Goal: Task Accomplishment & Management: Complete application form

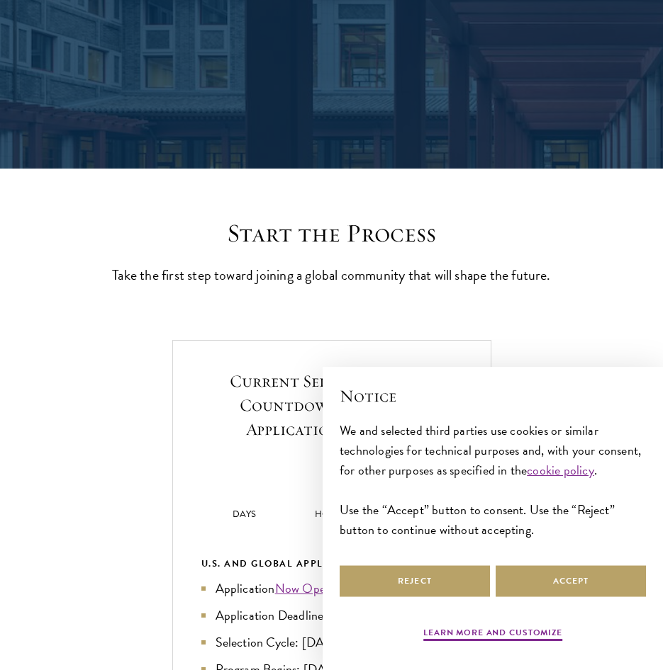
scroll to position [213, 0]
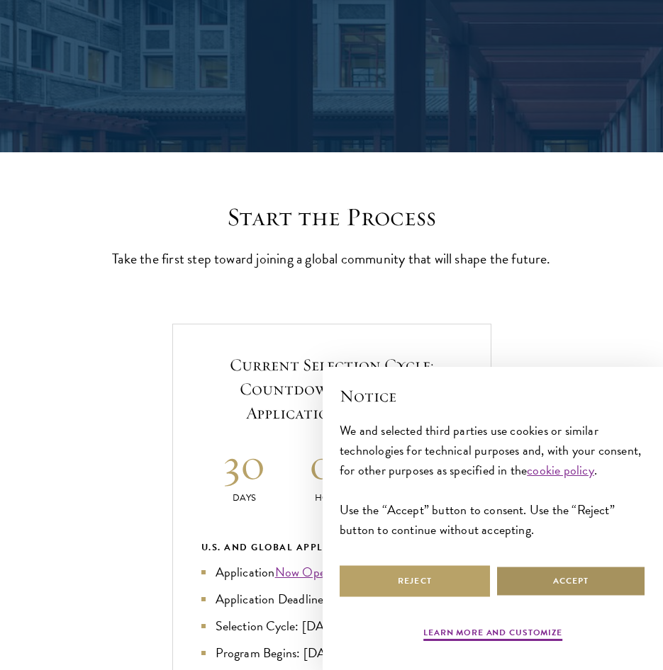
click at [569, 575] on button "Accept" at bounding box center [570, 582] width 150 height 32
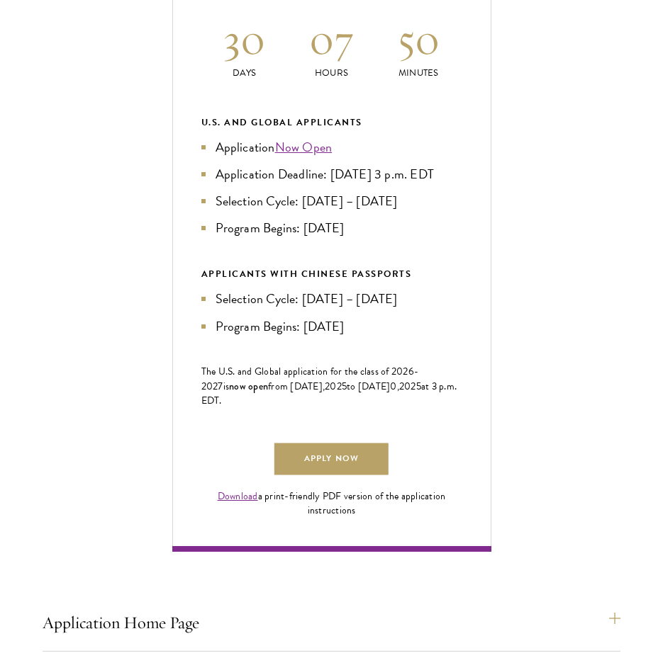
scroll to position [921, 0]
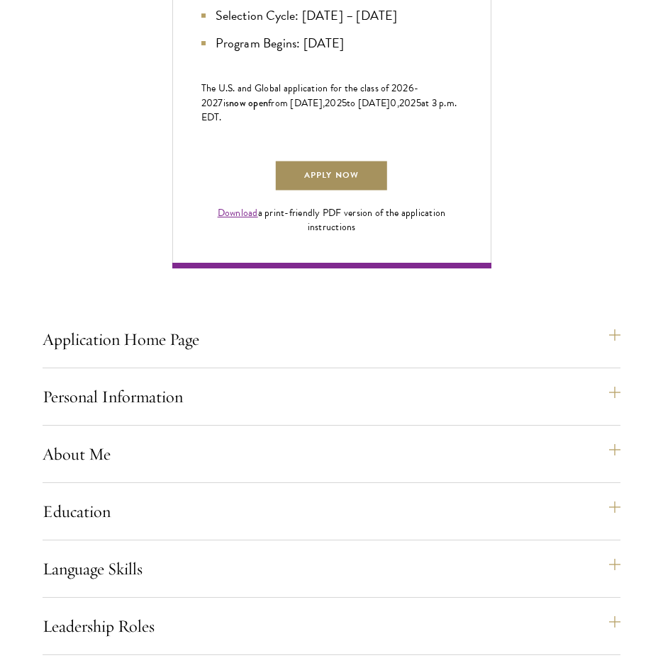
click at [314, 192] on link "Apply Now" at bounding box center [330, 176] width 113 height 32
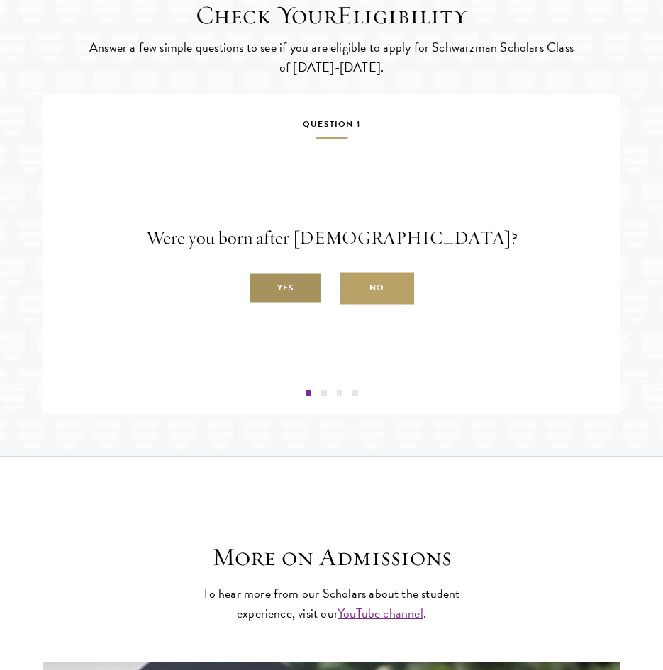
click at [301, 305] on label "Yes" at bounding box center [286, 289] width 74 height 32
click at [261, 287] on input "Yes" at bounding box center [255, 280] width 13 height 13
click at [305, 305] on label "Yes" at bounding box center [286, 289] width 74 height 32
click at [261, 287] on input "Yes" at bounding box center [255, 280] width 13 height 13
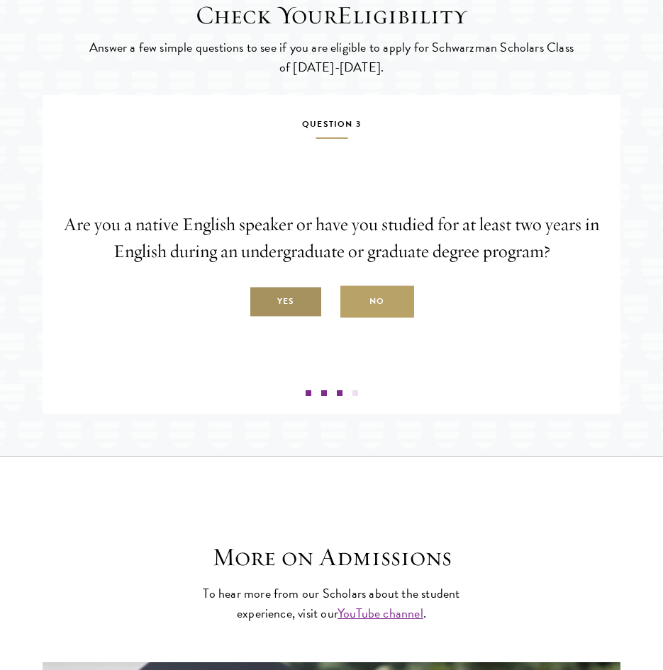
click at [310, 318] on label "Yes" at bounding box center [286, 302] width 74 height 32
click at [261, 300] on input "Yes" at bounding box center [255, 294] width 13 height 13
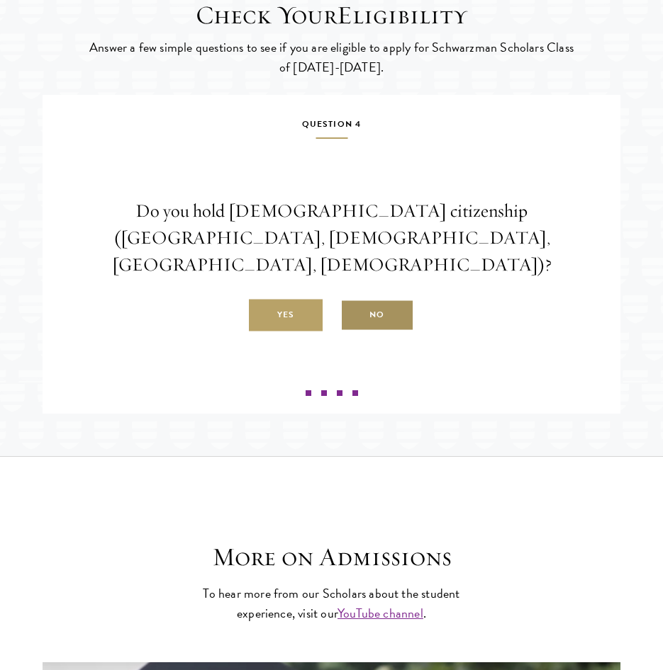
click at [360, 332] on label "No" at bounding box center [377, 316] width 74 height 32
click at [353, 314] on input "No" at bounding box center [346, 307] width 13 height 13
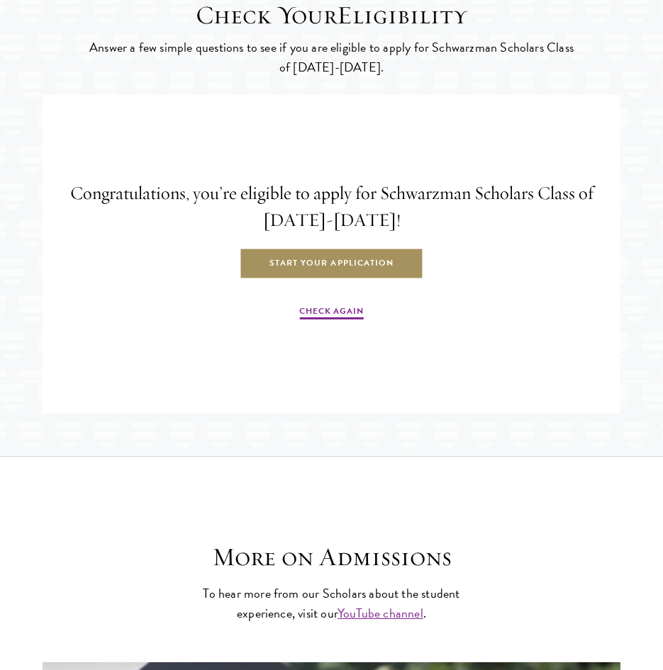
click at [404, 280] on link "Start Your Application" at bounding box center [332, 264] width 184 height 32
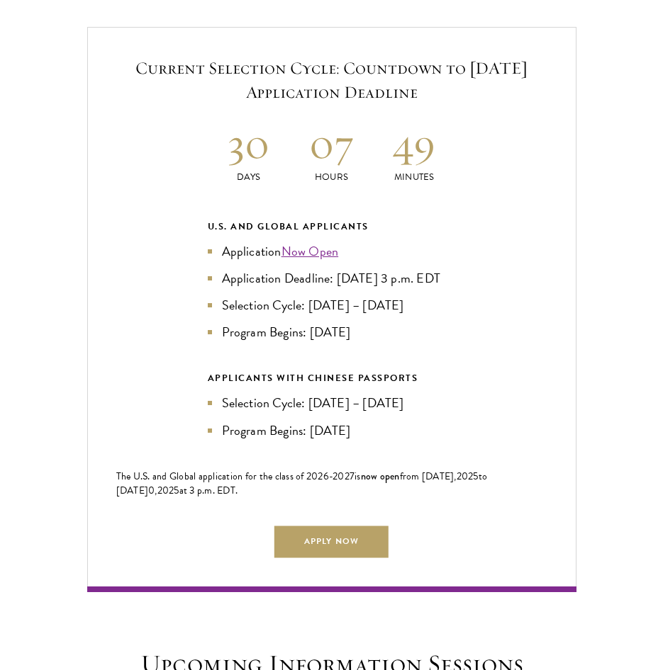
scroll to position [2835, 0]
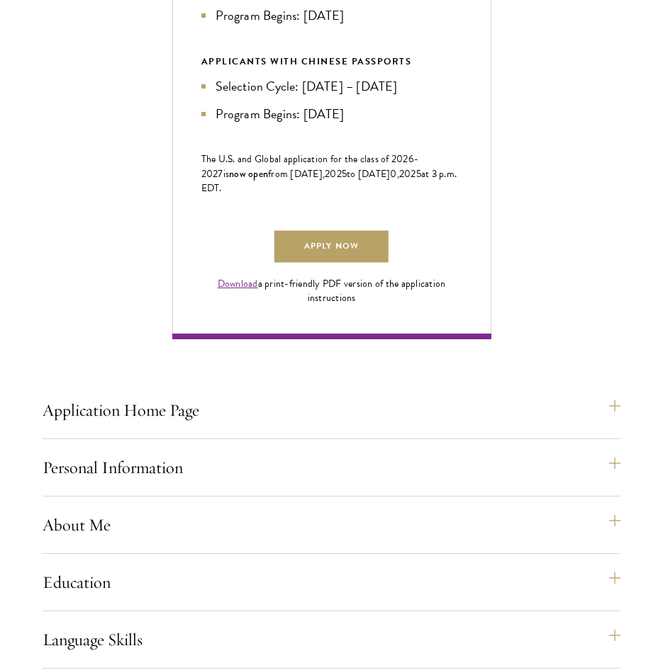
scroll to position [1063, 0]
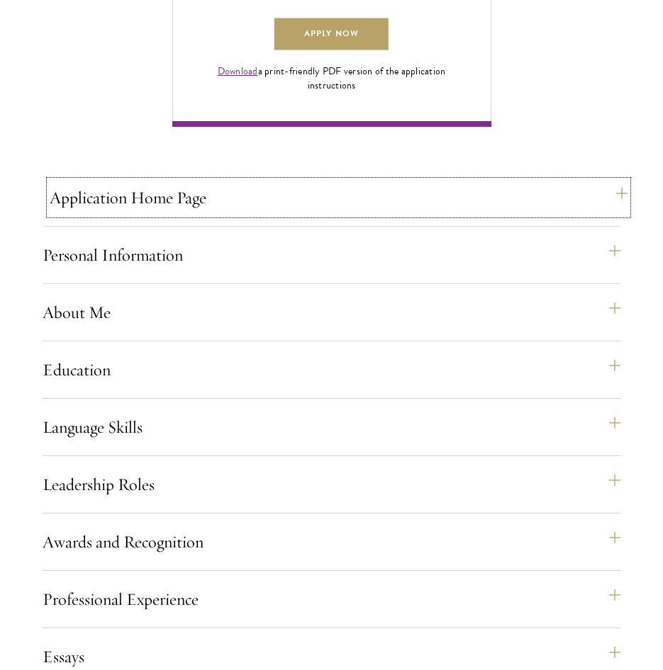
click at [503, 215] on button "Application Home Page" at bounding box center [339, 198] width 578 height 34
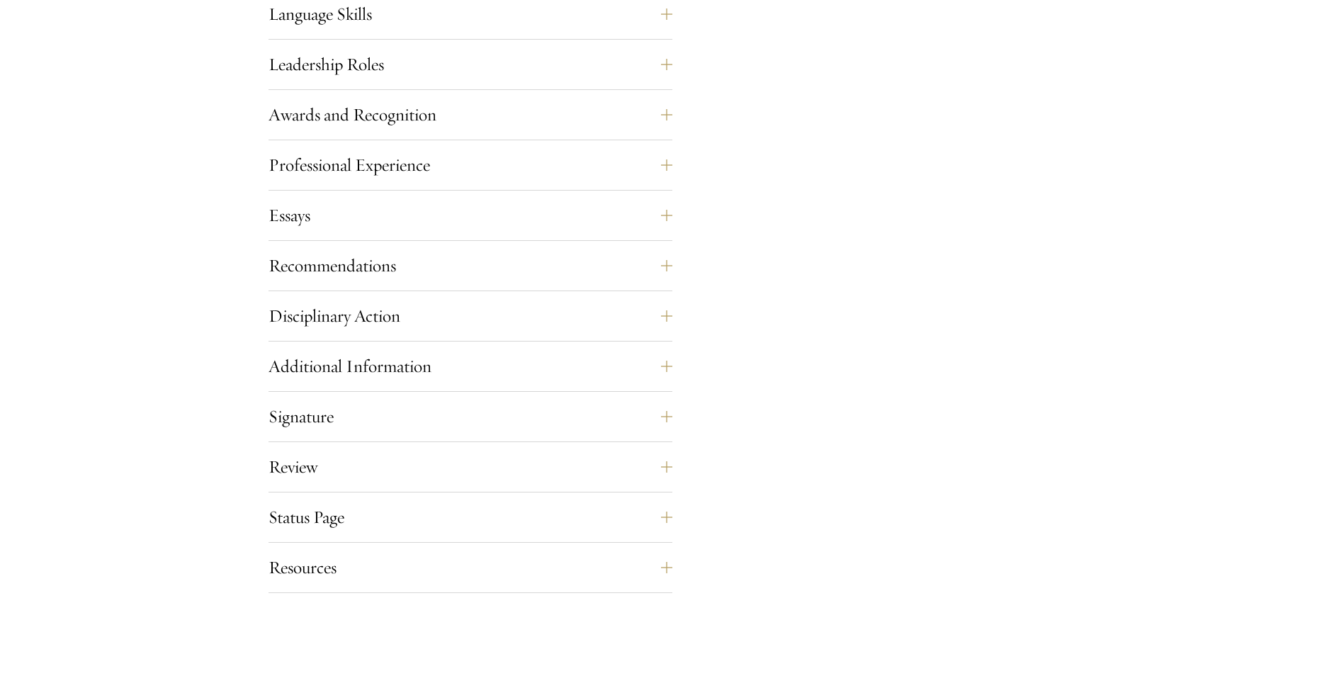
scroll to position [1456, 0]
click at [522, 264] on button "Recommendations" at bounding box center [481, 263] width 404 height 34
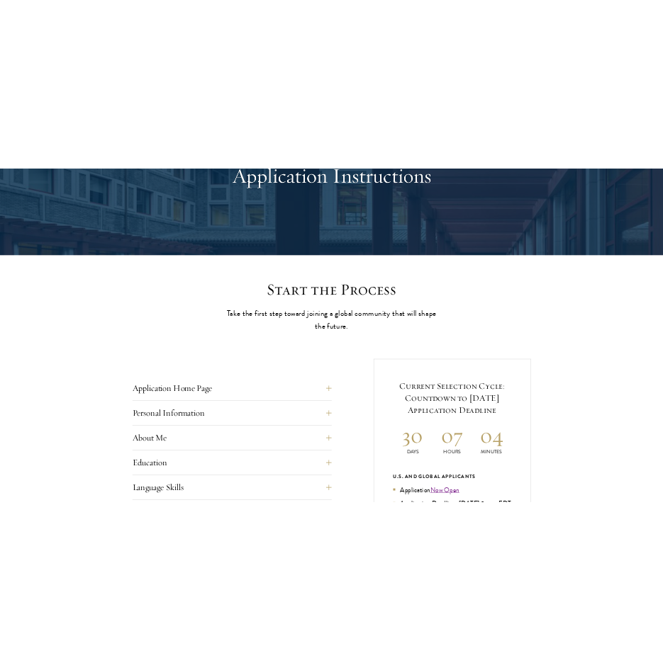
scroll to position [354, 0]
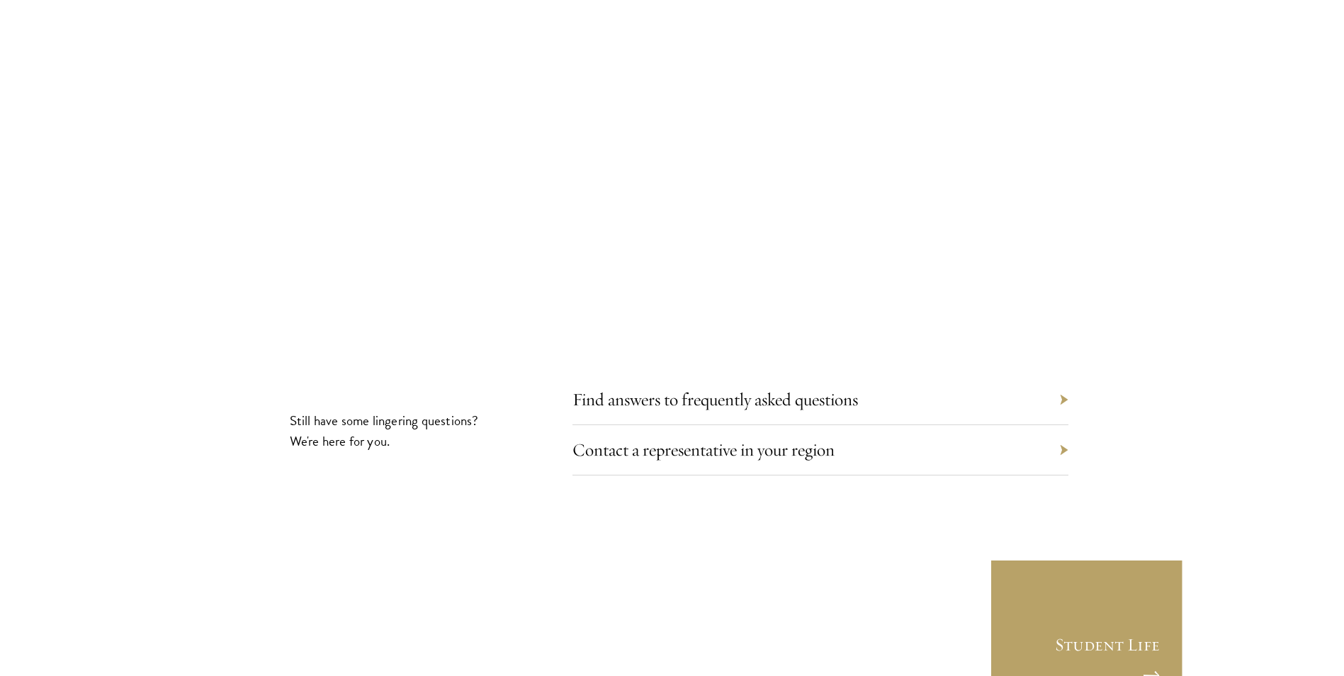
scroll to position [8008, 0]
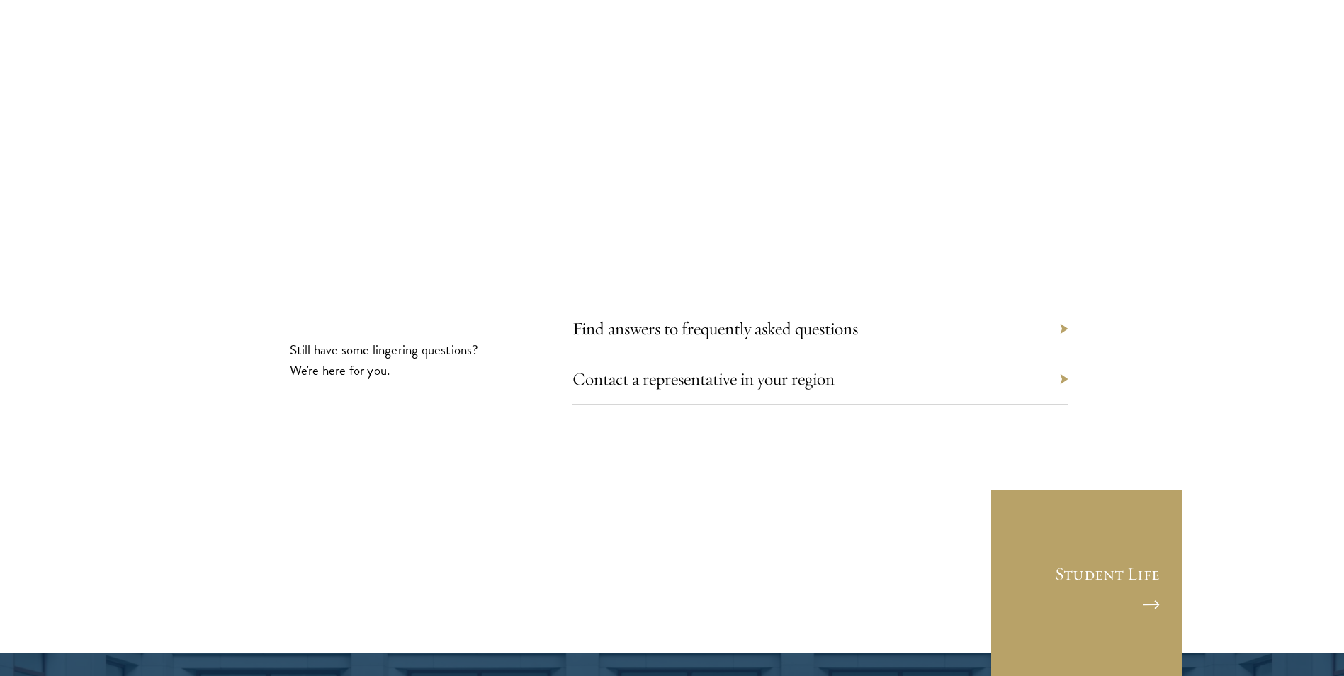
drag, startPoint x: 1048, startPoint y: 322, endPoint x: 1057, endPoint y: 322, distance: 8.5
click at [1050, 354] on div "Contact a representative in your region" at bounding box center [821, 379] width 496 height 50
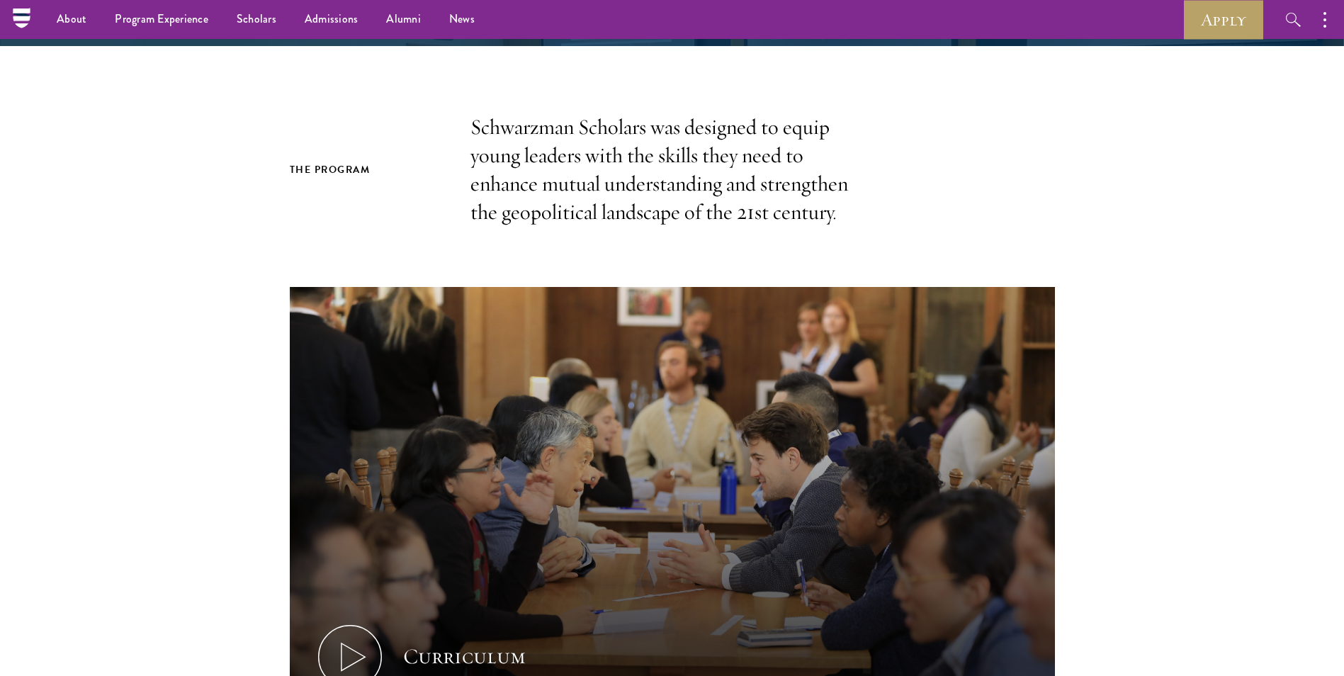
scroll to position [0, 0]
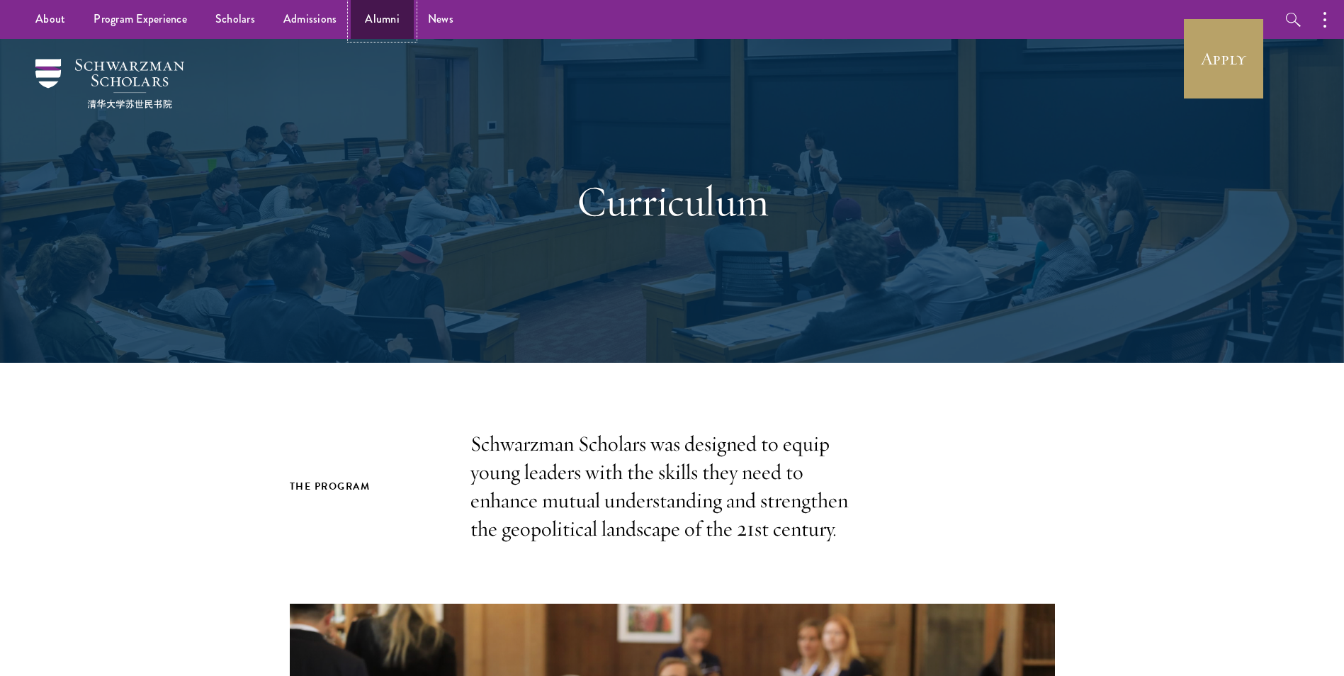
click at [369, 19] on link "Alumni" at bounding box center [382, 19] width 63 height 39
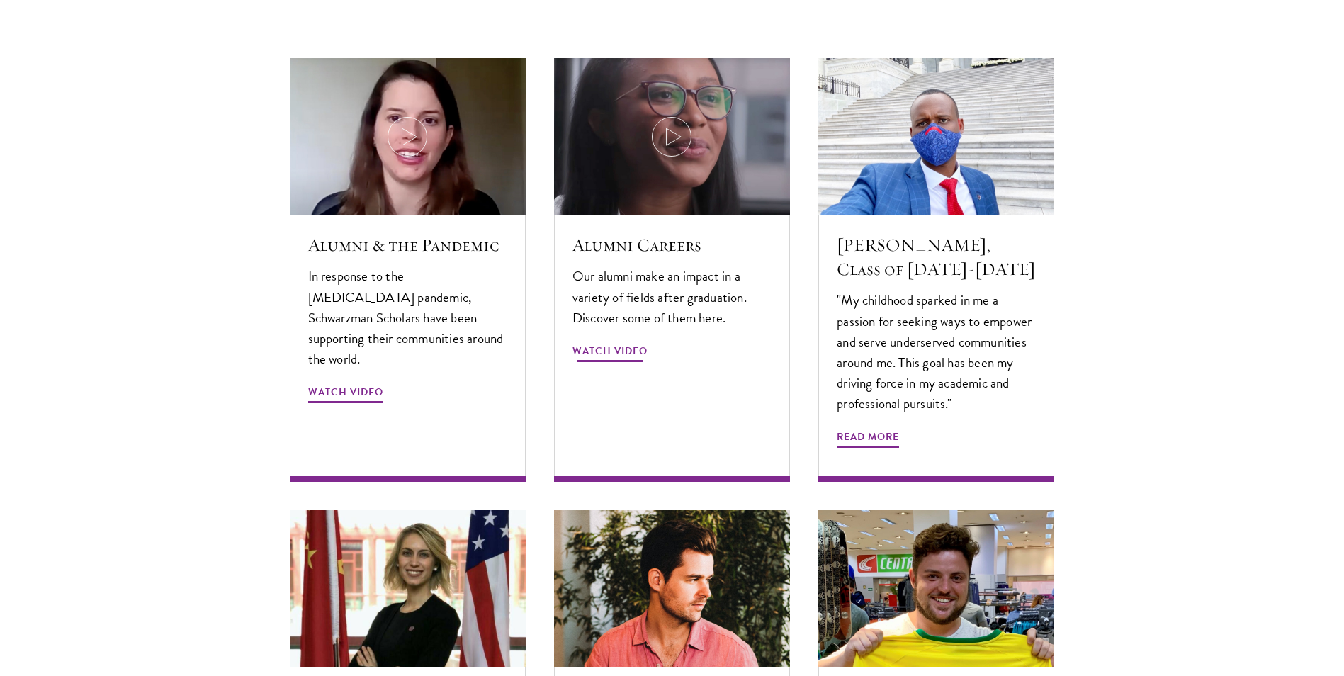
scroll to position [4323, 0]
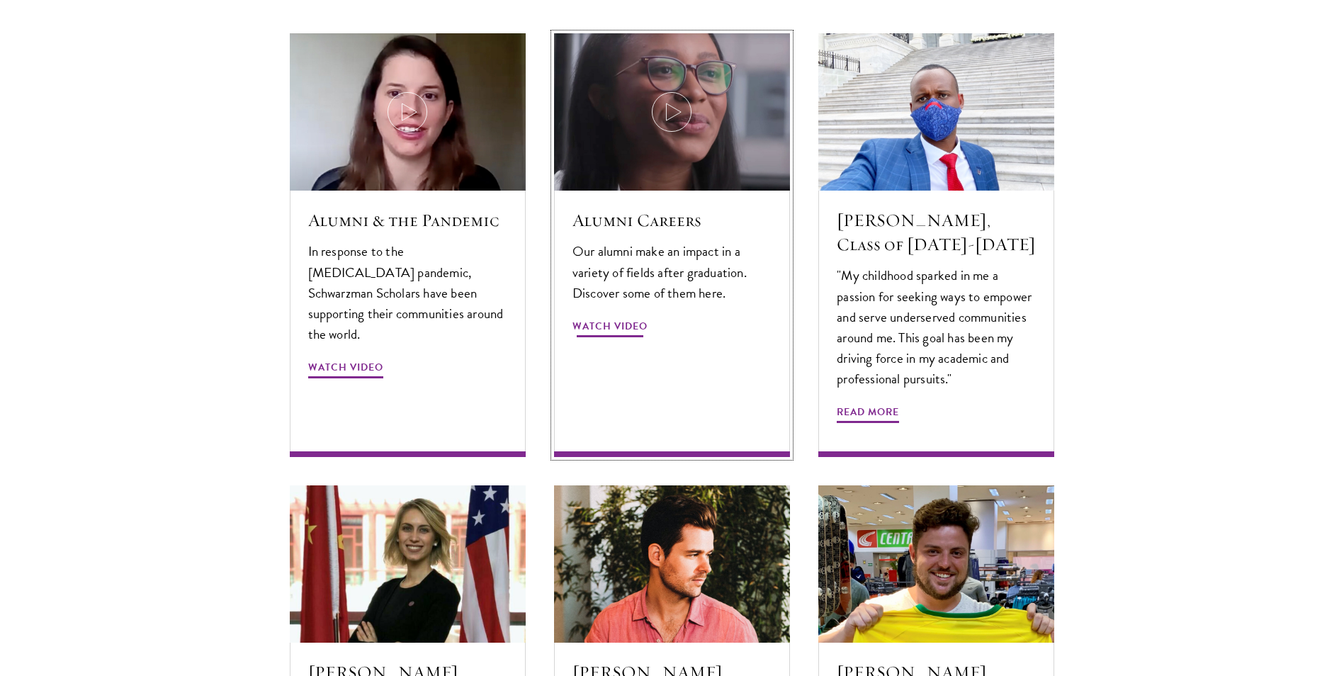
click at [651, 262] on p "Our alumni make an impact in a variety of fields after graduation. Discover som…" at bounding box center [672, 272] width 199 height 62
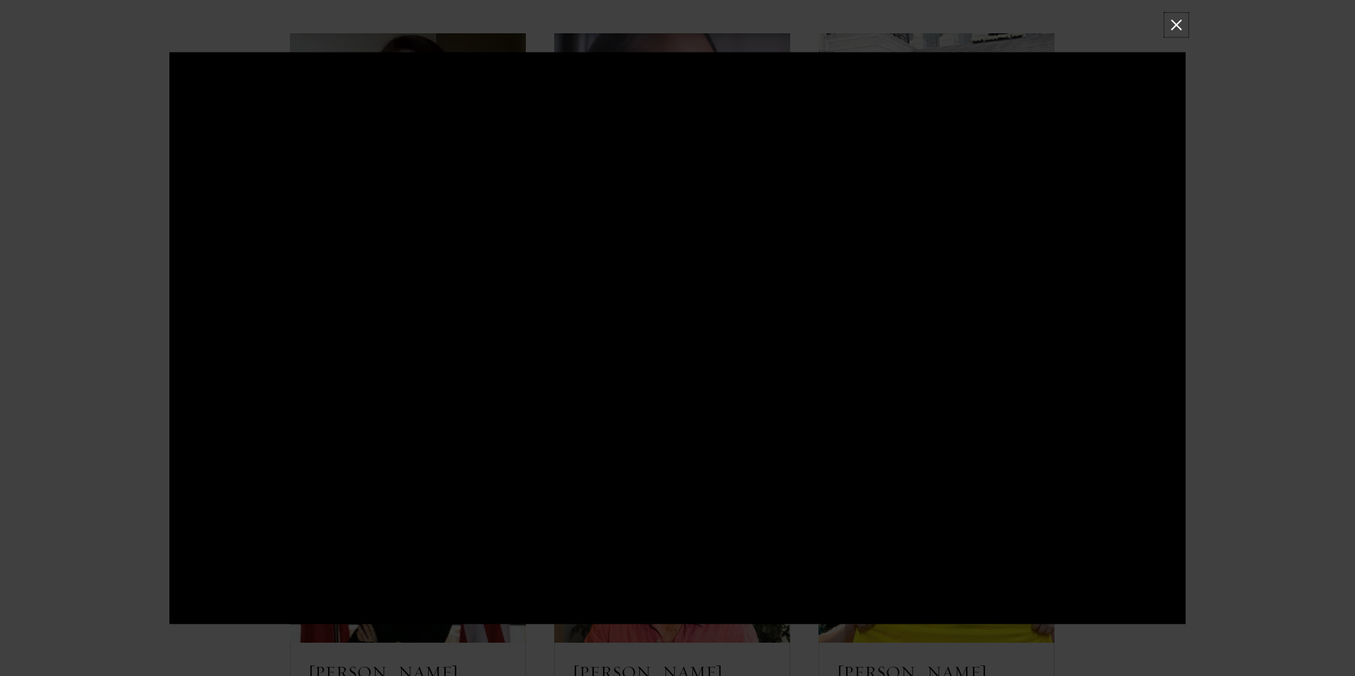
click at [1171, 18] on button at bounding box center [1176, 25] width 18 height 18
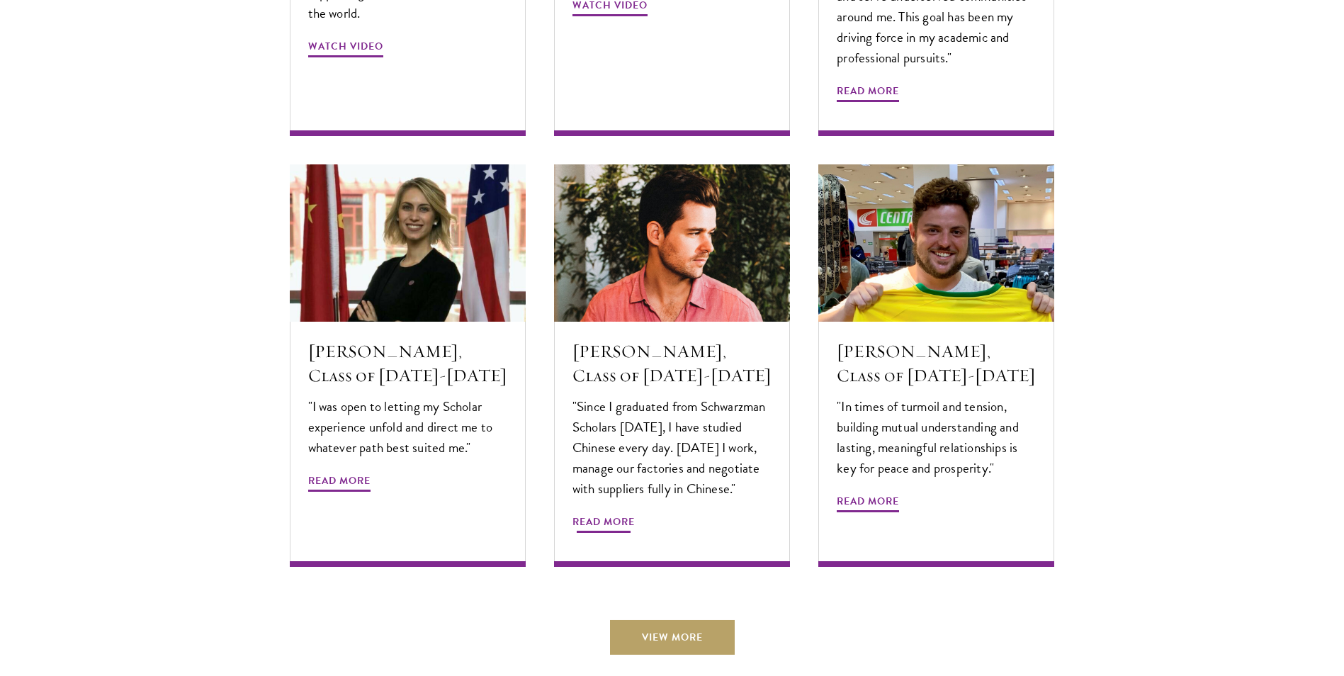
scroll to position [4677, 0]
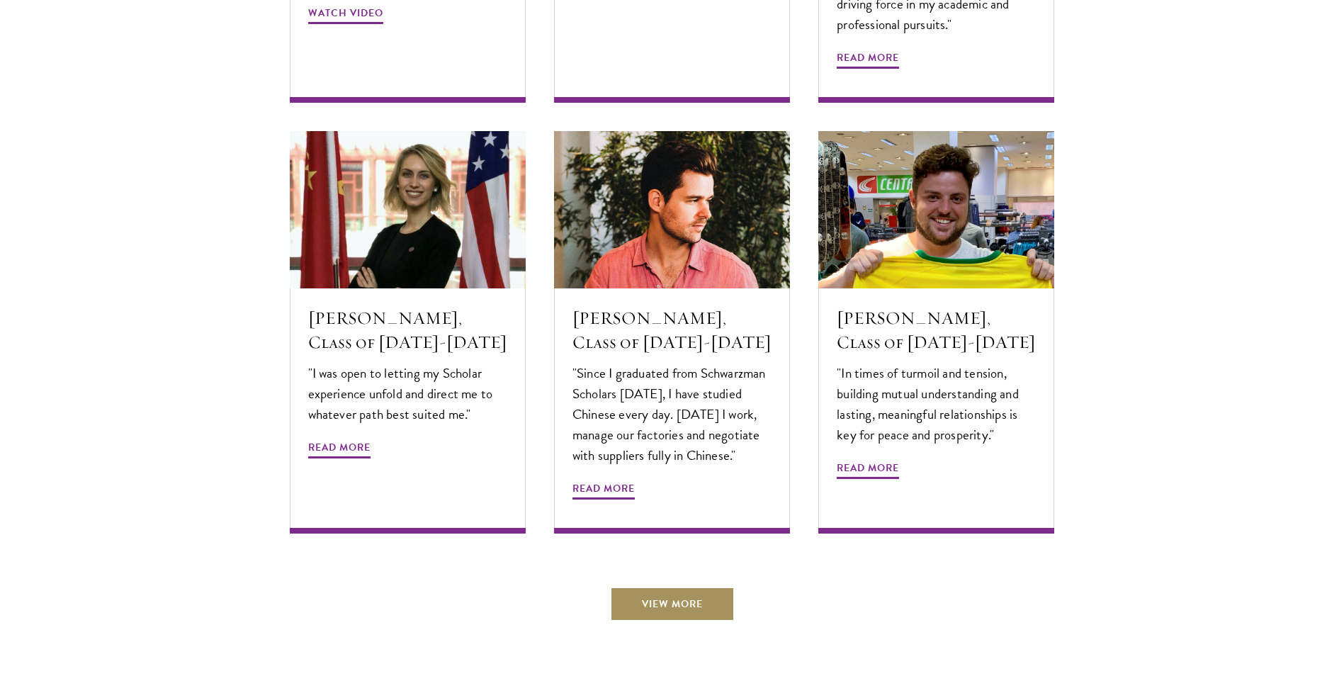
click at [702, 587] on link "View More" at bounding box center [672, 604] width 125 height 34
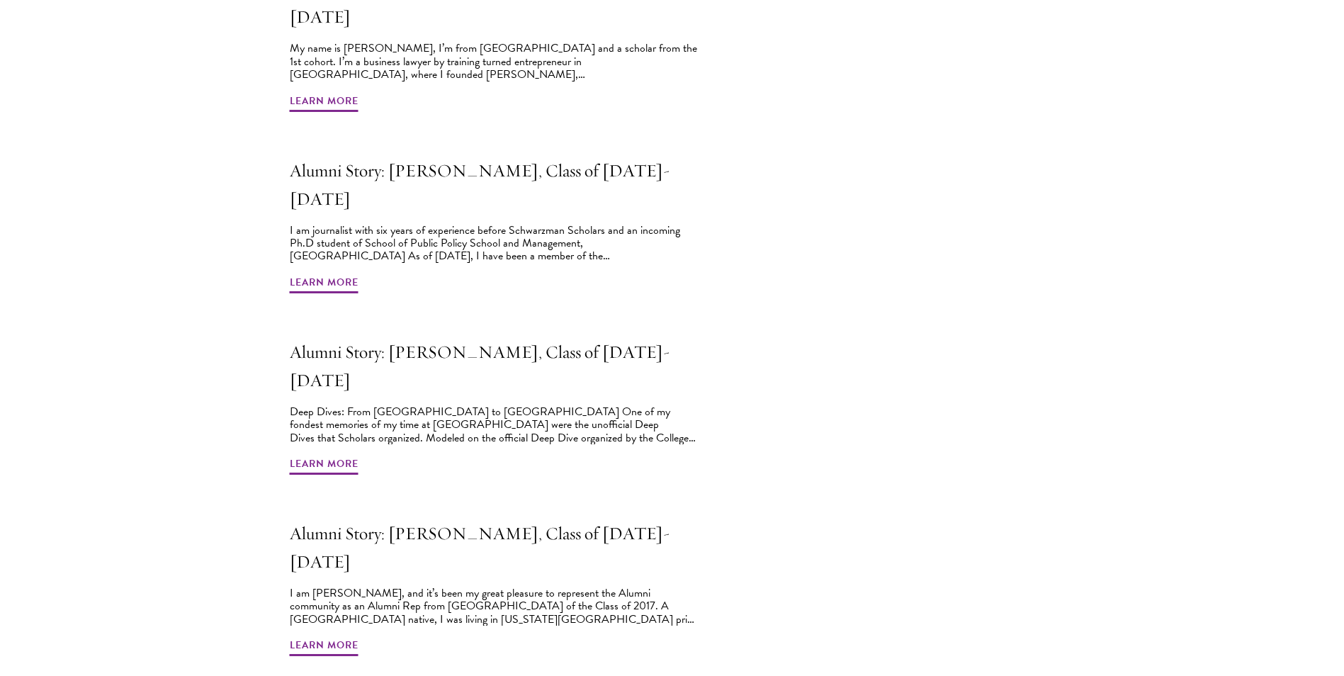
scroll to position [992, 0]
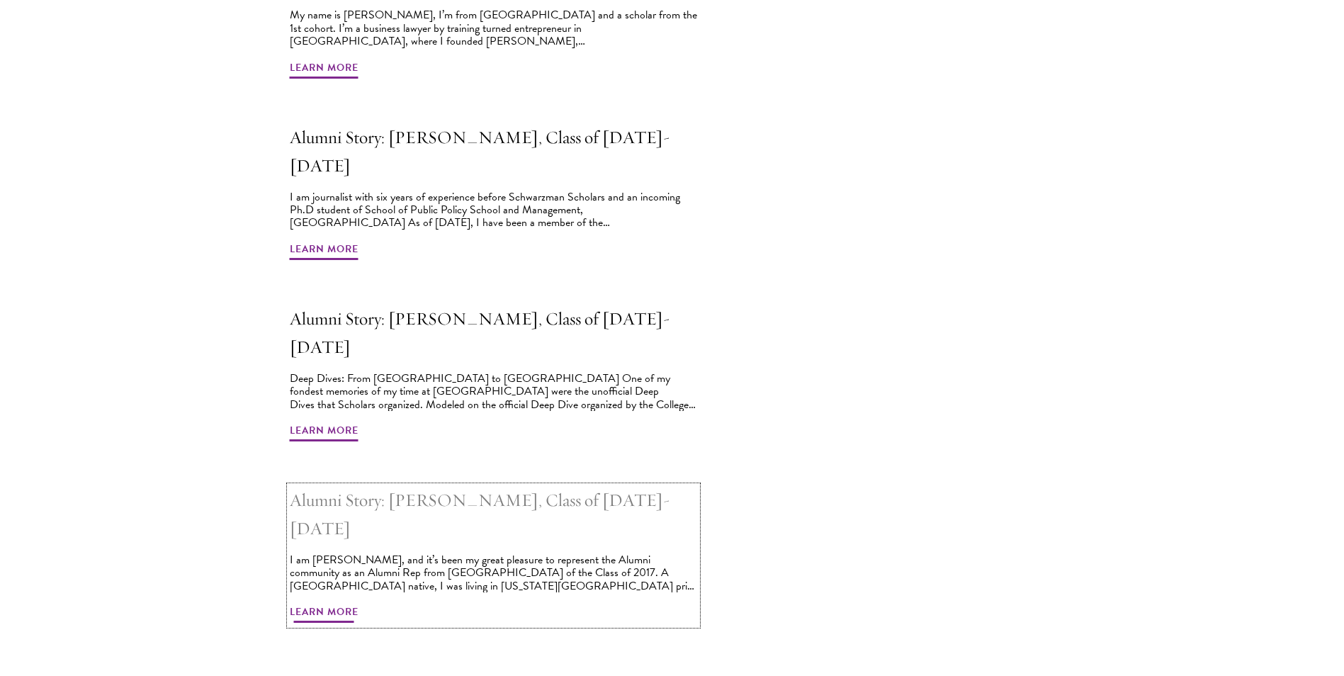
click at [350, 603] on span "Learn More" at bounding box center [324, 614] width 69 height 22
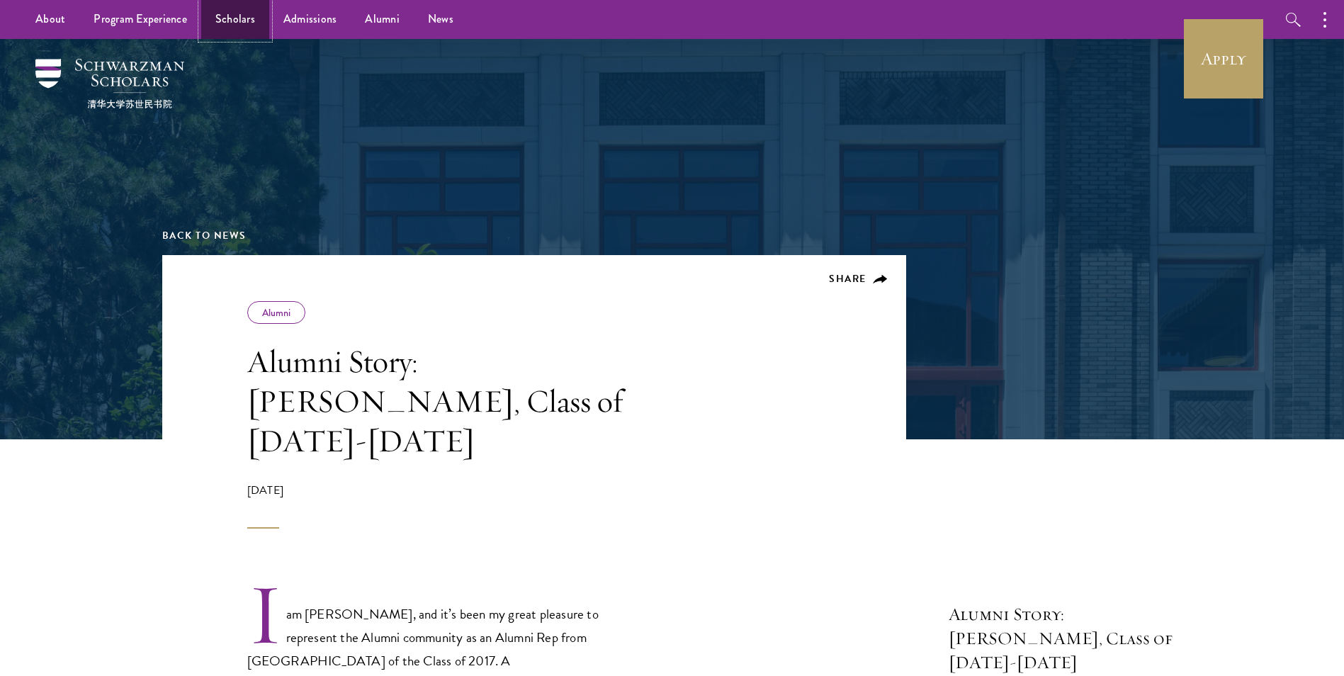
click at [249, 17] on link "Scholars" at bounding box center [235, 19] width 68 height 39
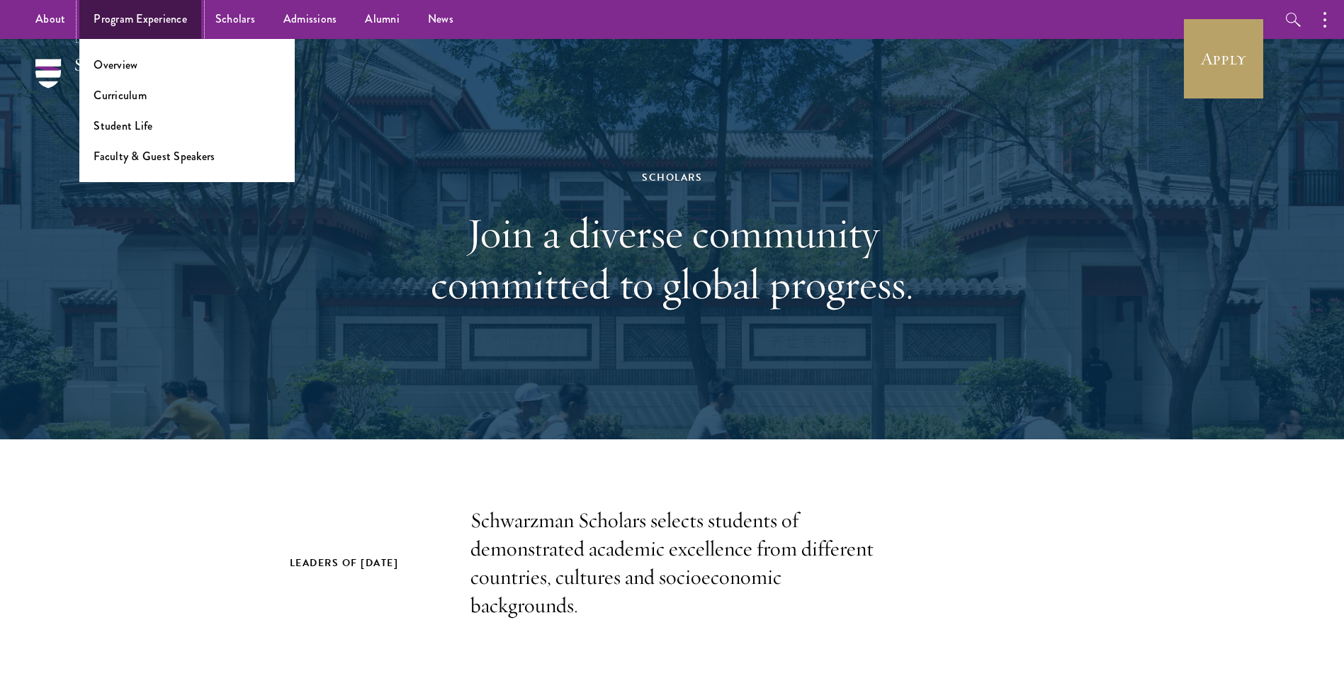
click at [193, 13] on link "Program Experience" at bounding box center [140, 19] width 122 height 39
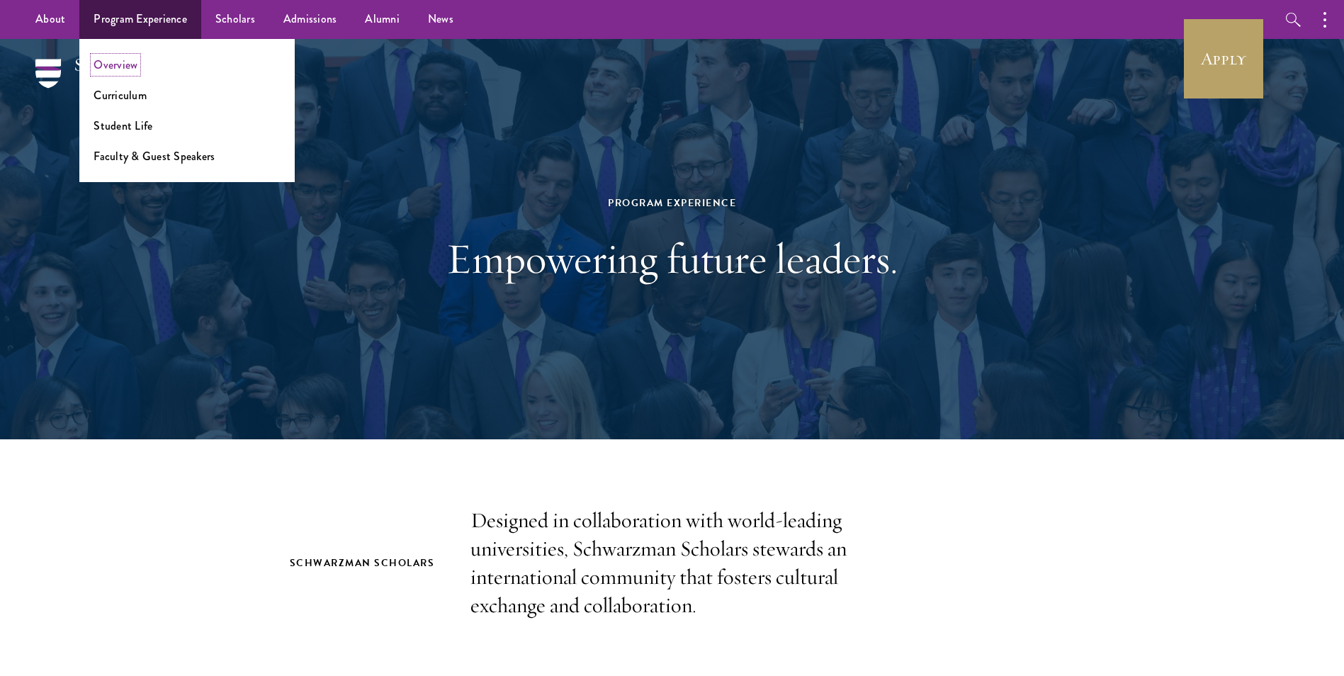
click at [128, 66] on link "Overview" at bounding box center [116, 65] width 44 height 16
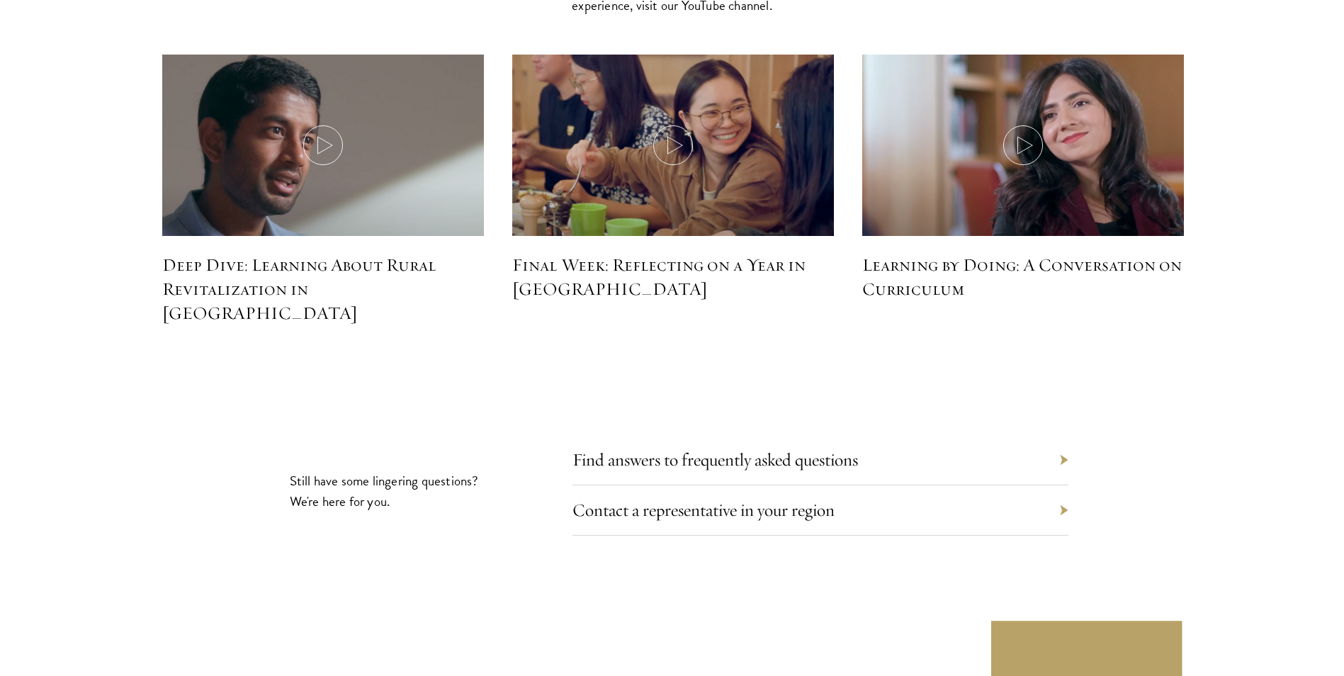
scroll to position [6378, 0]
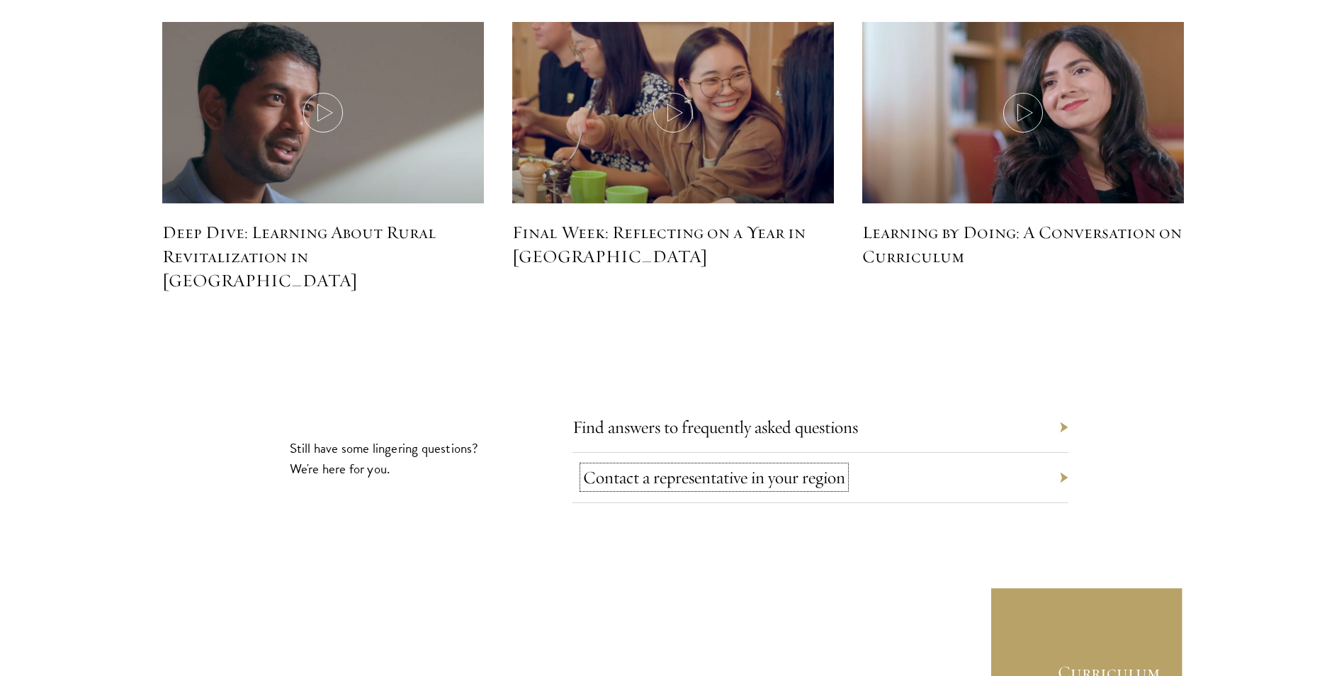
click at [780, 466] on link "Contact a representative in your region" at bounding box center [714, 477] width 262 height 22
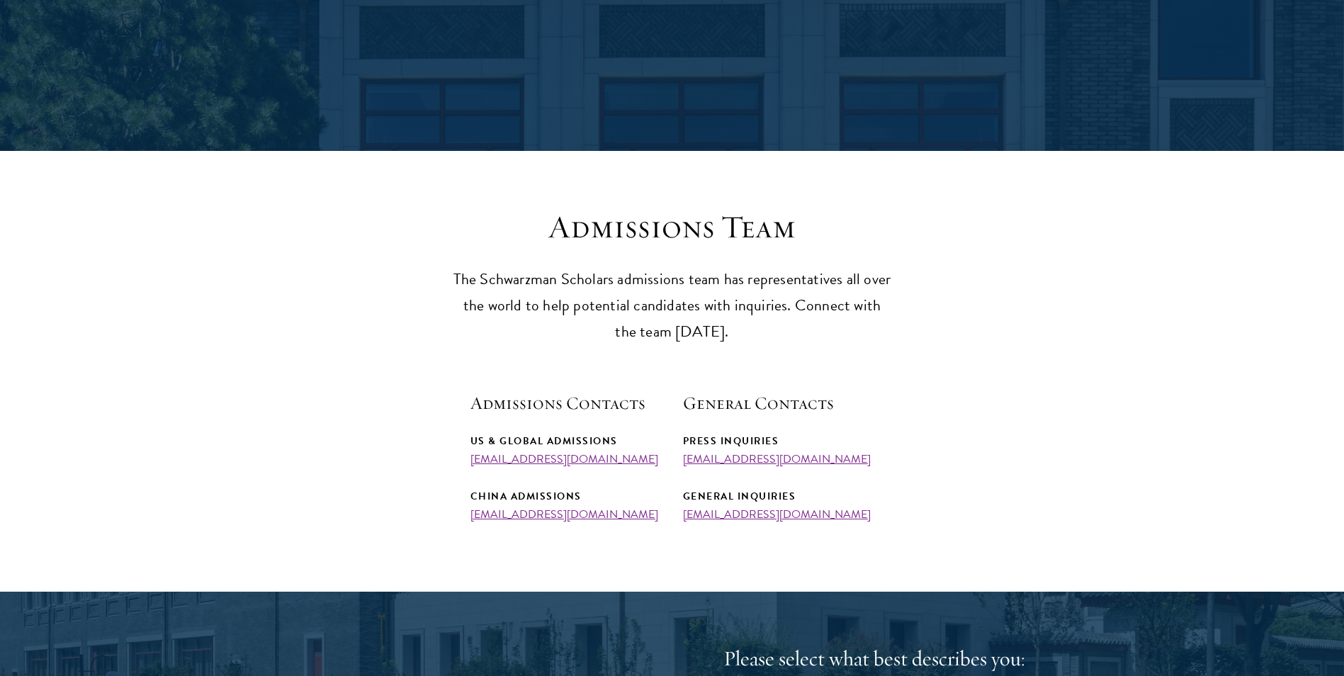
scroll to position [213, 0]
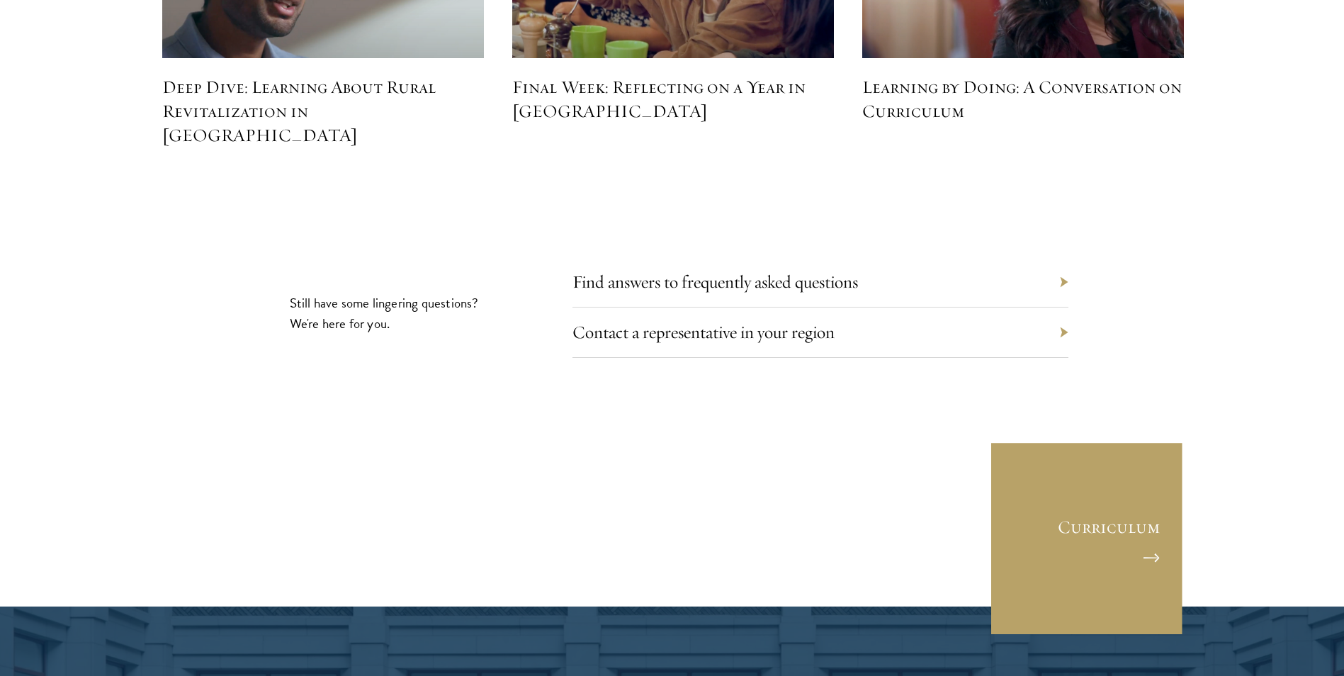
scroll to position [6523, 0]
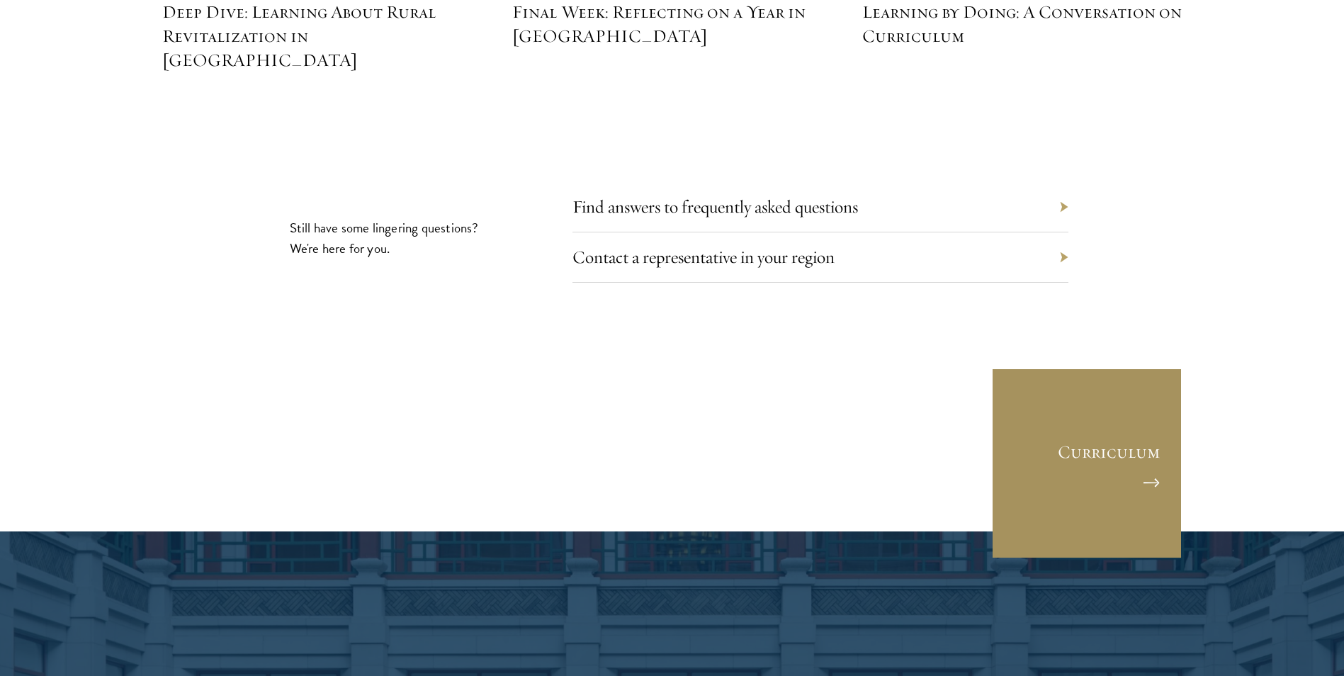
click at [1071, 389] on link "Curriculum" at bounding box center [1086, 463] width 191 height 191
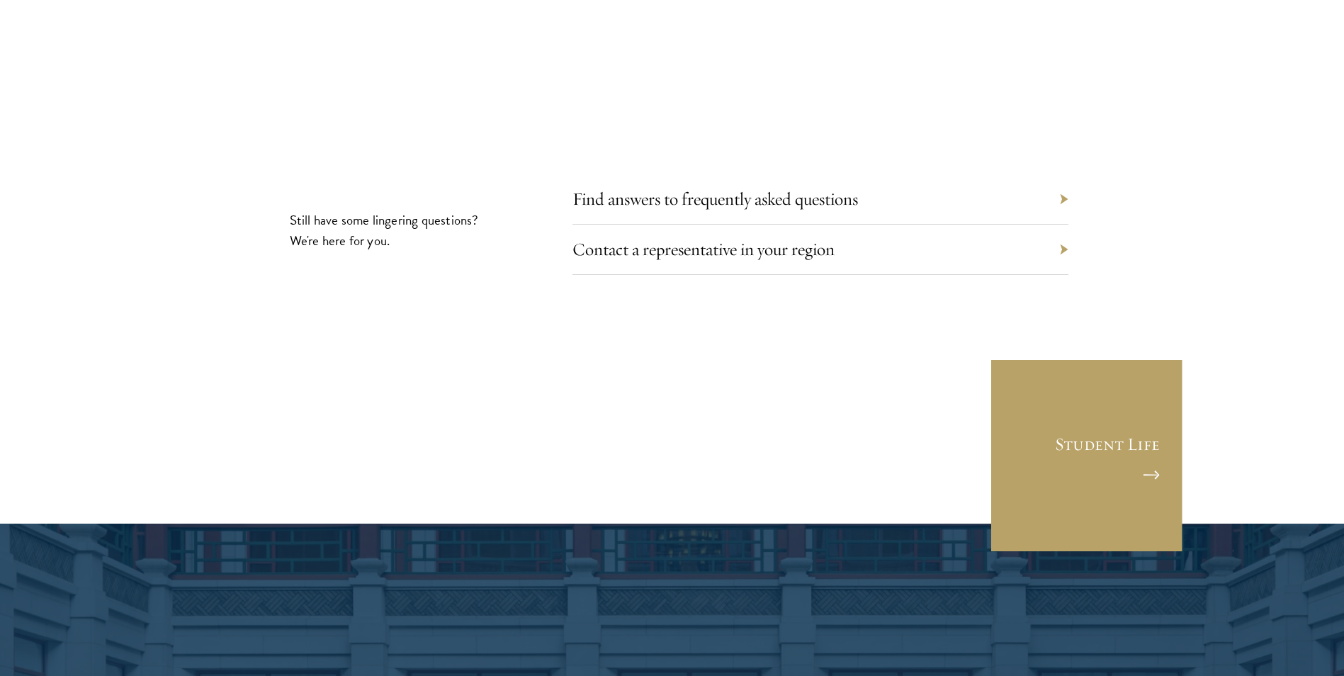
scroll to position [8150, 0]
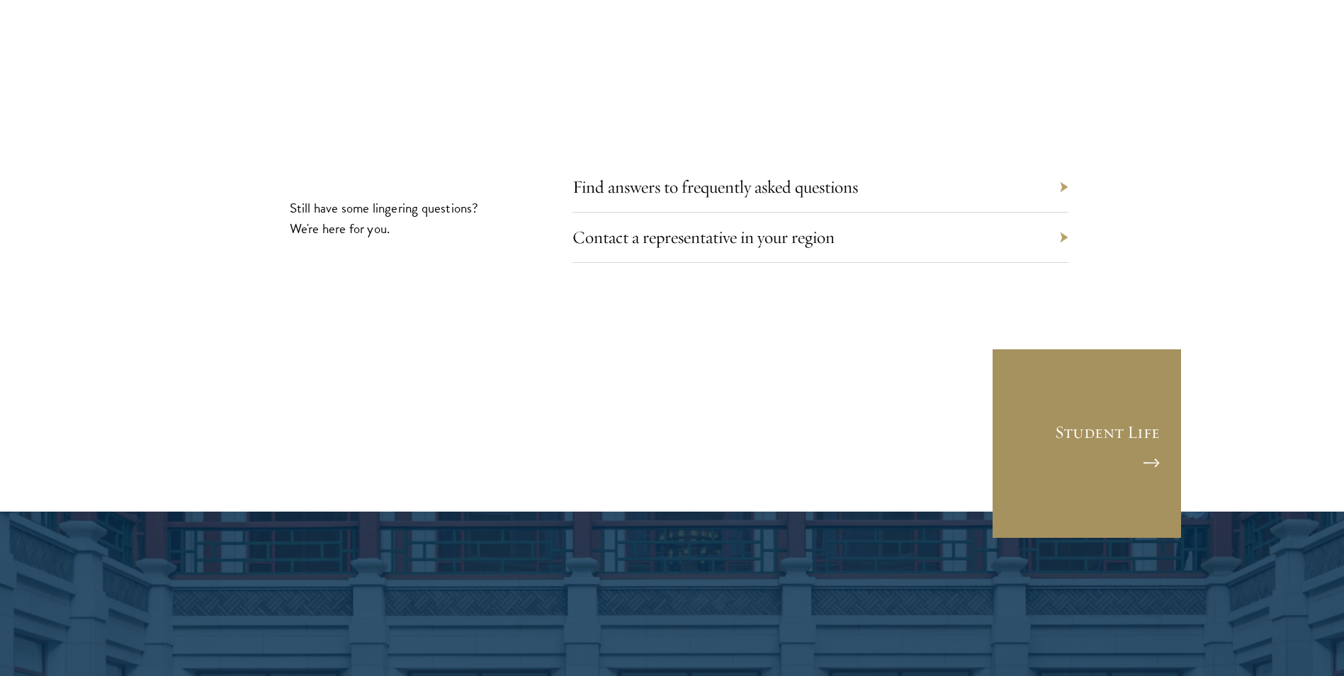
click at [1045, 402] on link "Student Life" at bounding box center [1086, 443] width 191 height 191
